Goal: Task Accomplishment & Management: Complete application form

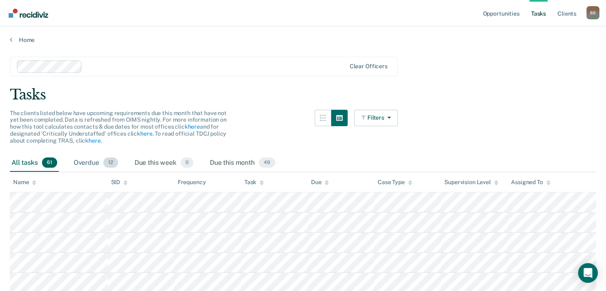
click at [86, 162] on div "Overdue 12" at bounding box center [96, 163] width 48 height 18
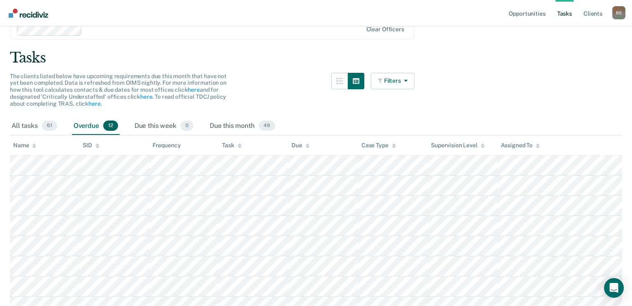
scroll to position [41, 0]
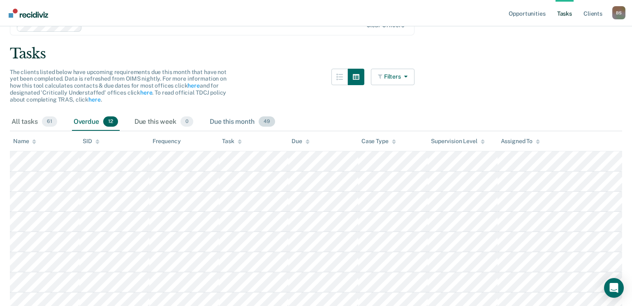
click at [255, 121] on div "Due this month 49" at bounding box center [242, 122] width 69 height 18
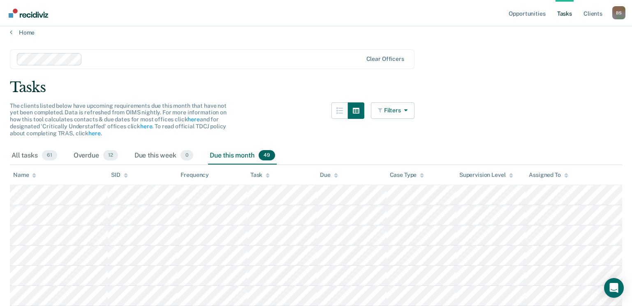
scroll to position [0, 0]
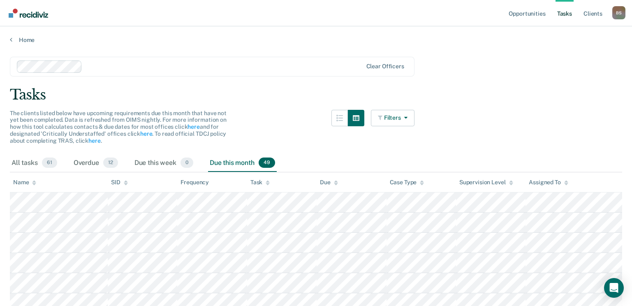
click at [9, 41] on div "Home" at bounding box center [316, 34] width 632 height 17
click at [13, 39] on link "Home" at bounding box center [316, 39] width 612 height 7
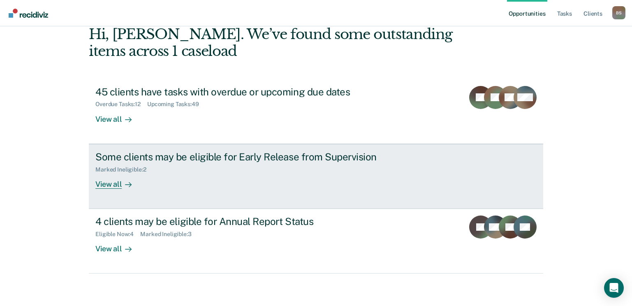
scroll to position [44, 0]
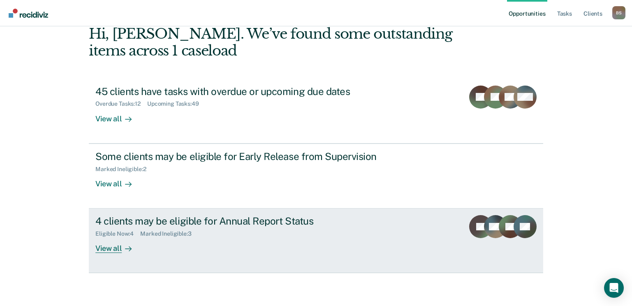
click at [117, 245] on div "View all" at bounding box center [118, 245] width 46 height 16
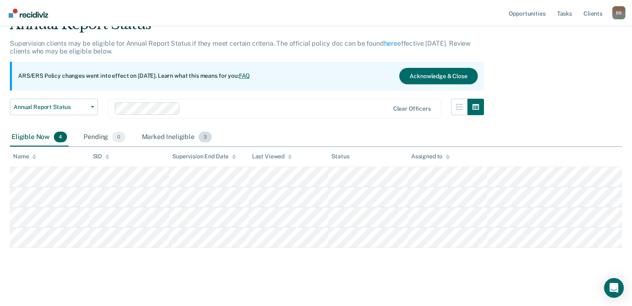
scroll to position [42, 0]
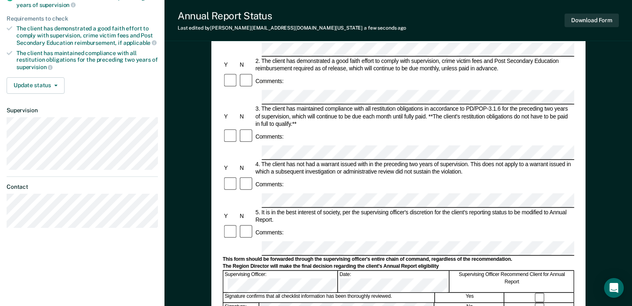
scroll to position [137, 0]
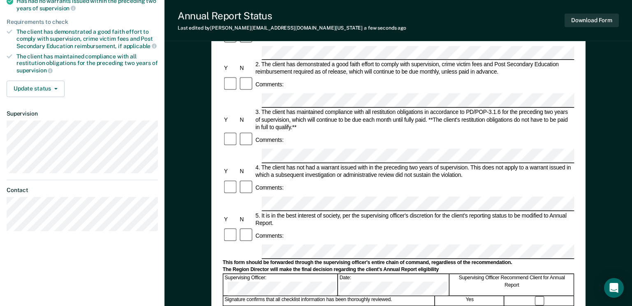
drag, startPoint x: 480, startPoint y: 105, endPoint x: 474, endPoint y: 122, distance: 17.7
click at [474, 180] on div "Comments:" at bounding box center [398, 188] width 352 height 16
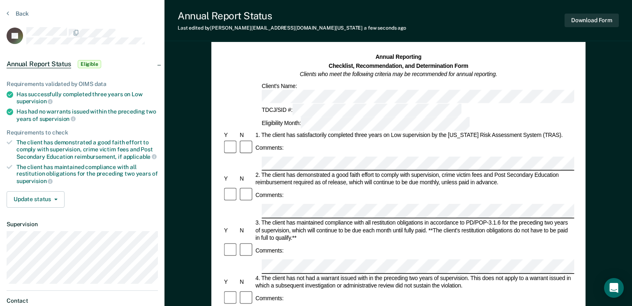
scroll to position [0, 0]
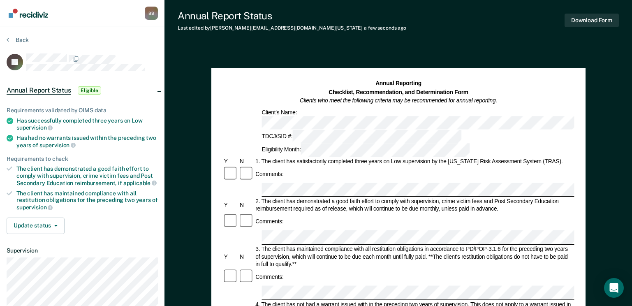
click at [579, 16] on button "Download Form" at bounding box center [592, 21] width 54 height 14
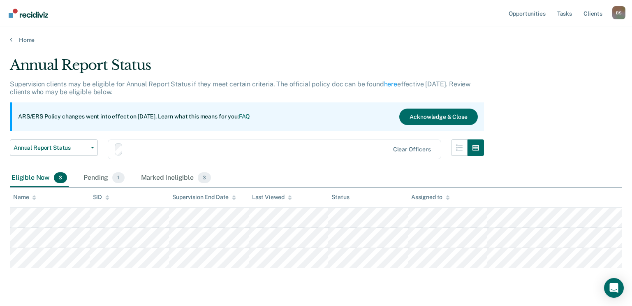
scroll to position [21, 0]
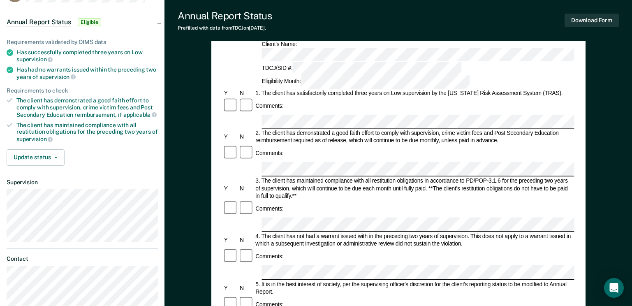
scroll to position [69, 0]
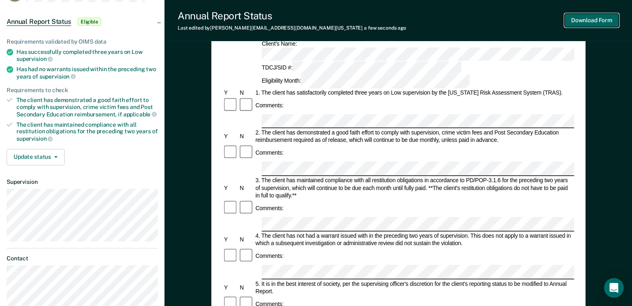
click at [586, 23] on button "Download Form" at bounding box center [592, 21] width 54 height 14
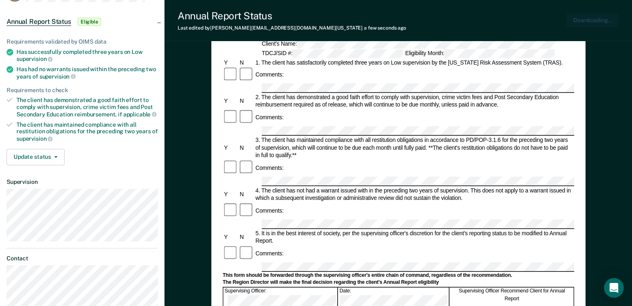
scroll to position [0, 0]
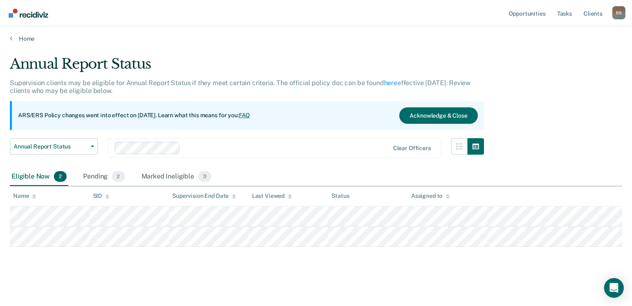
scroll to position [1, 0]
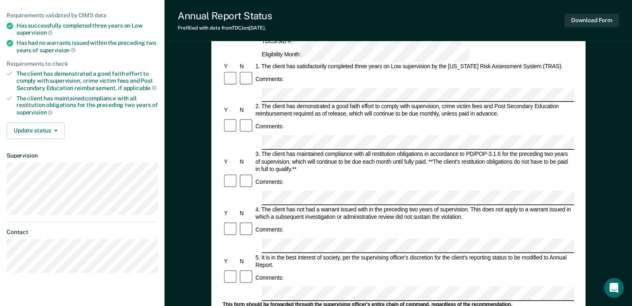
scroll to position [96, 0]
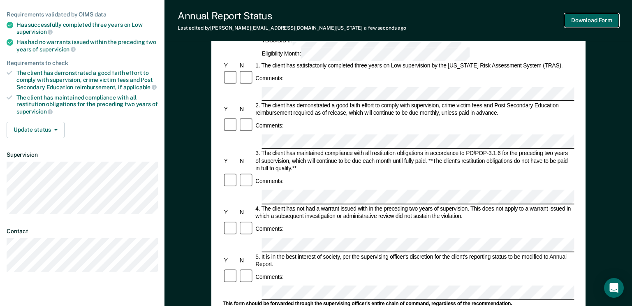
click at [592, 22] on button "Download Form" at bounding box center [592, 21] width 54 height 14
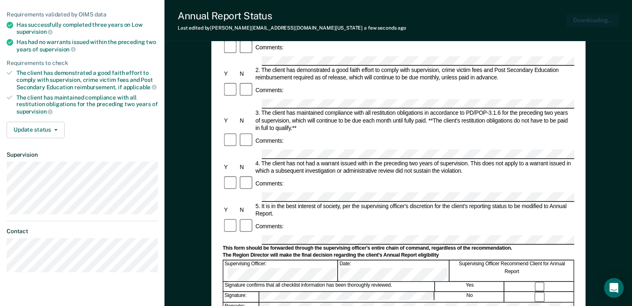
scroll to position [0, 0]
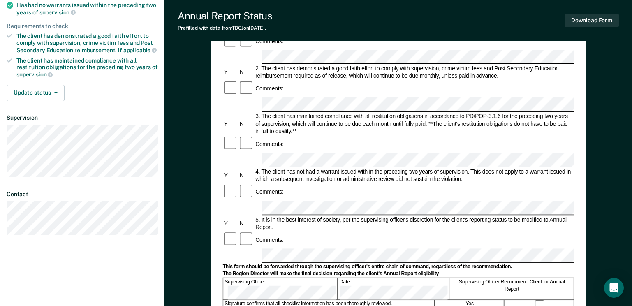
scroll to position [137, 0]
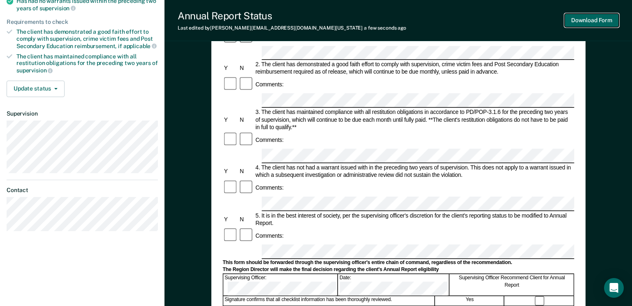
click at [586, 19] on button "Download Form" at bounding box center [592, 21] width 54 height 14
